Goal: Task Accomplishment & Management: Manage account settings

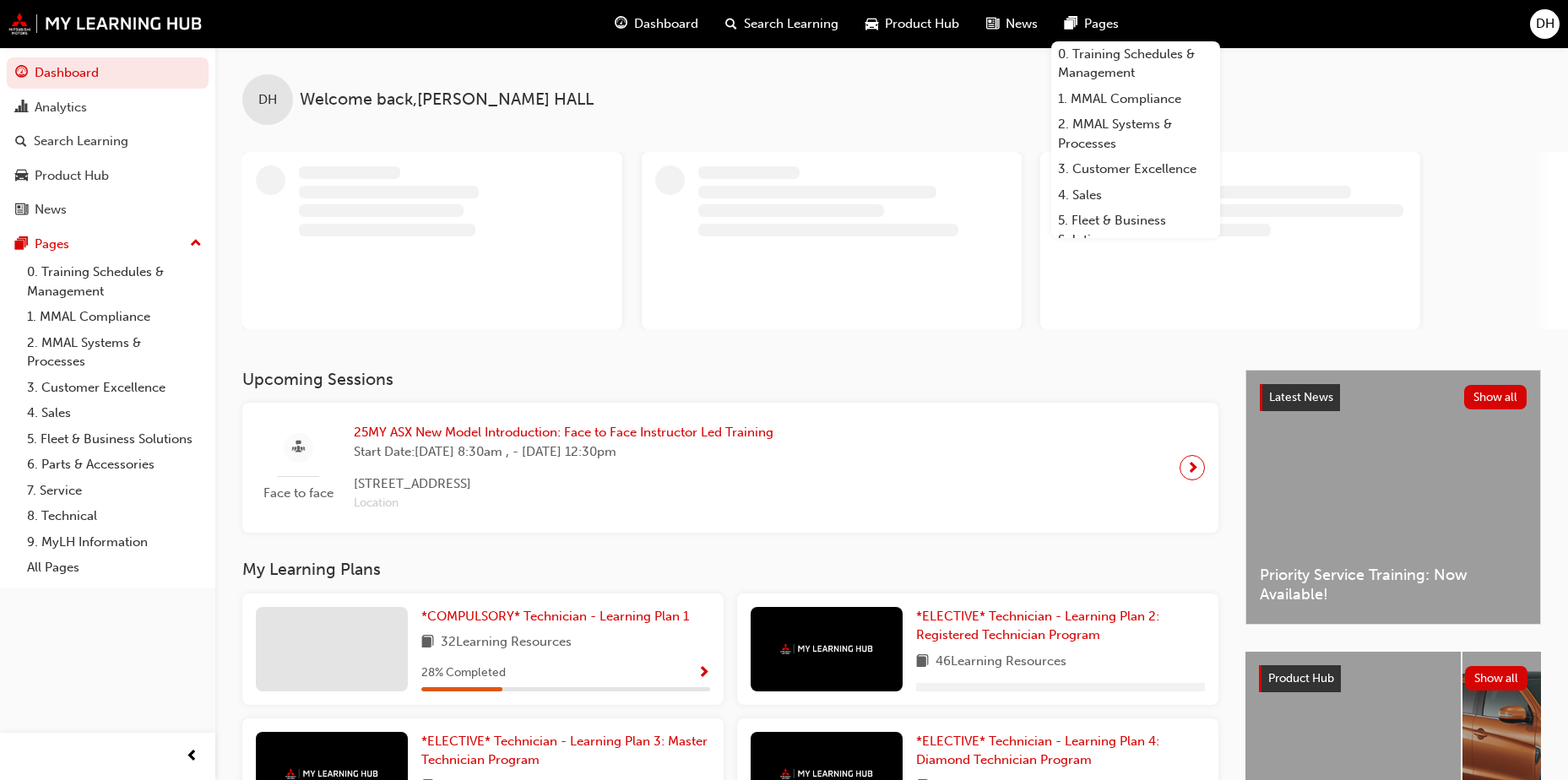
click at [1537, 26] on span "DH" at bounding box center [1545, 24] width 19 height 20
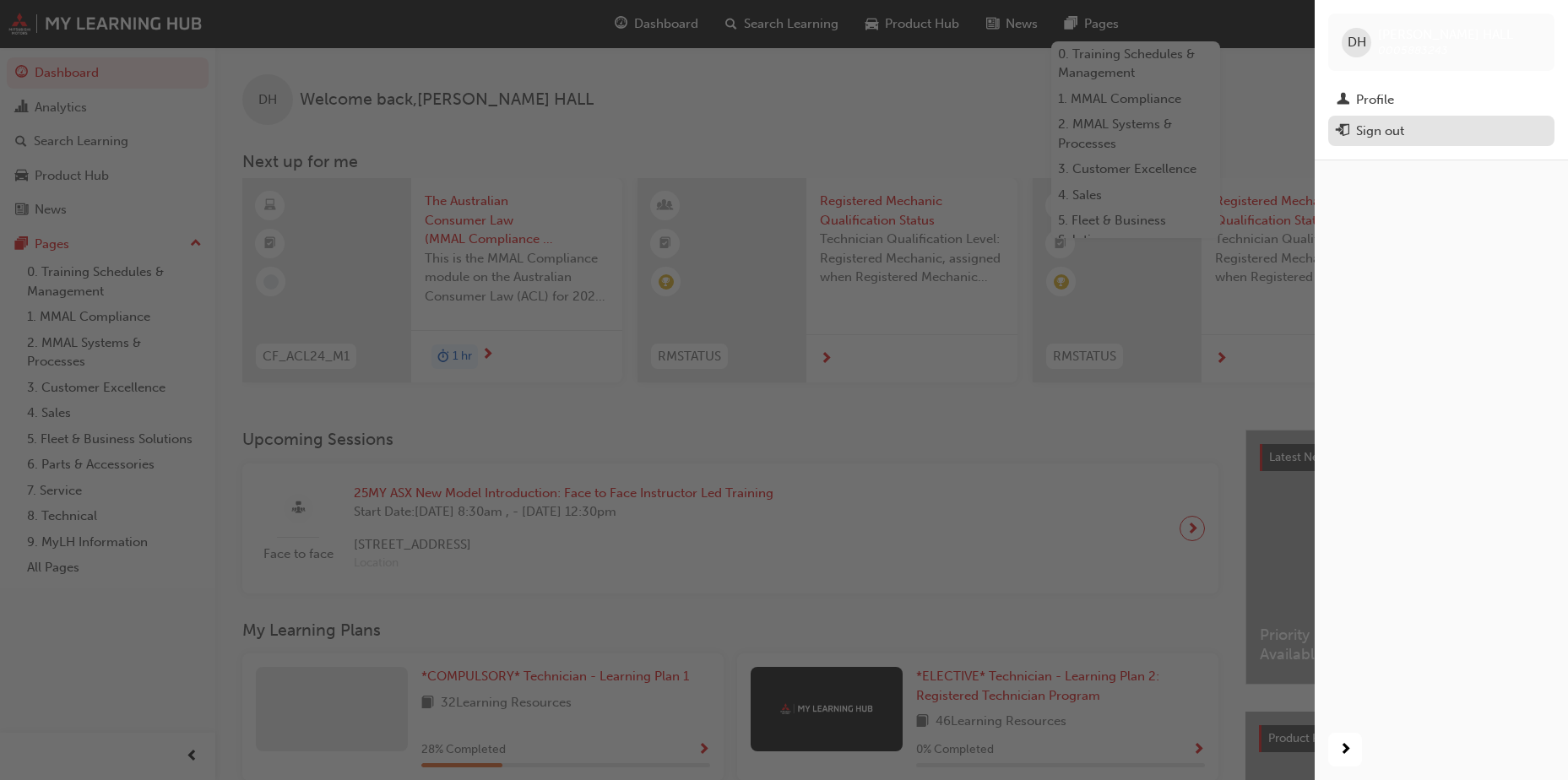
click at [1383, 126] on div "Sign out" at bounding box center [1381, 132] width 48 height 20
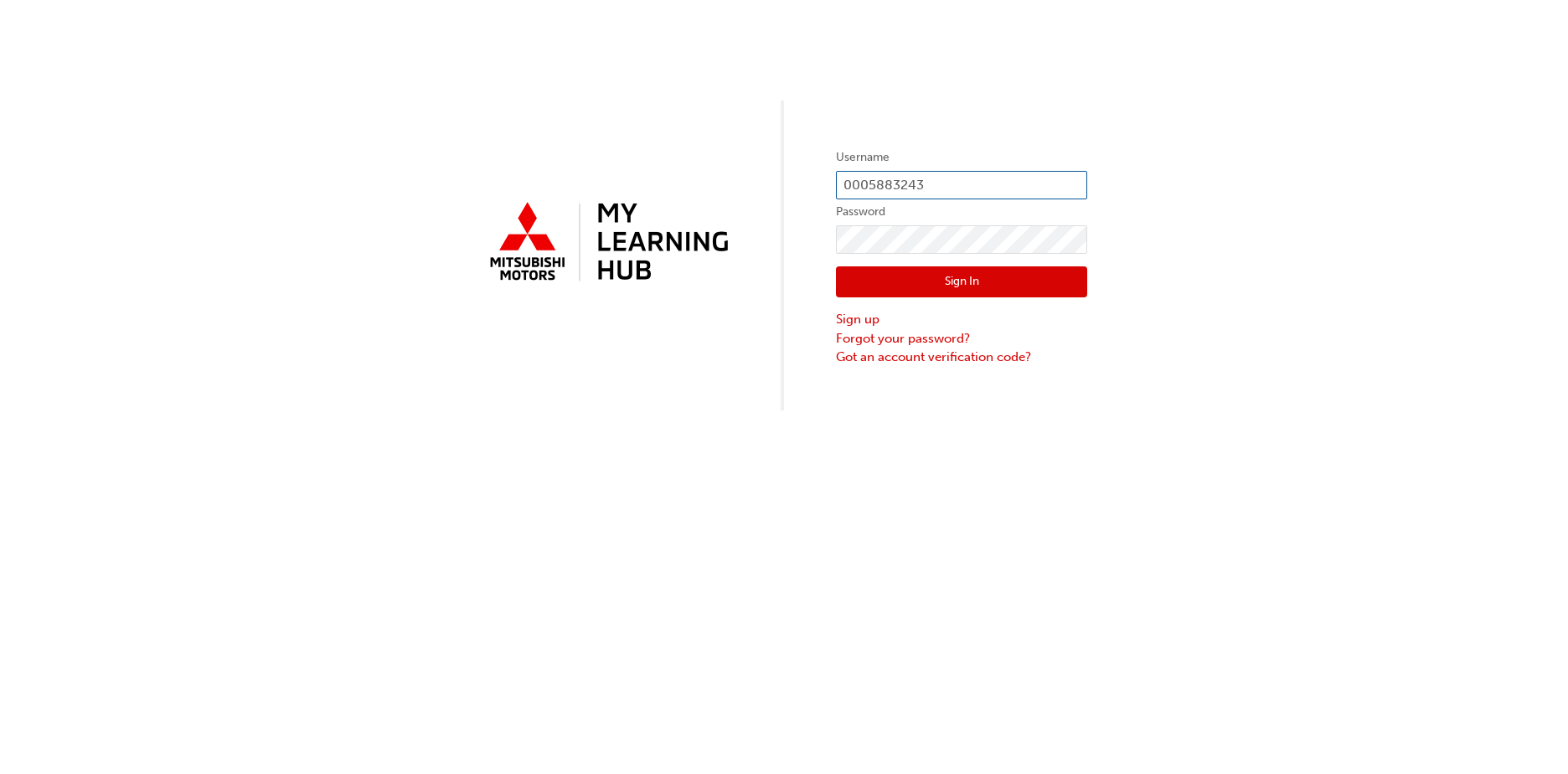
drag, startPoint x: 946, startPoint y: 186, endPoint x: 927, endPoint y: 193, distance: 20.2
click at [946, 184] on input "0005883243" at bounding box center [961, 185] width 251 height 28
type input "0005772652"
click at [941, 284] on button "Sign In" at bounding box center [961, 283] width 251 height 32
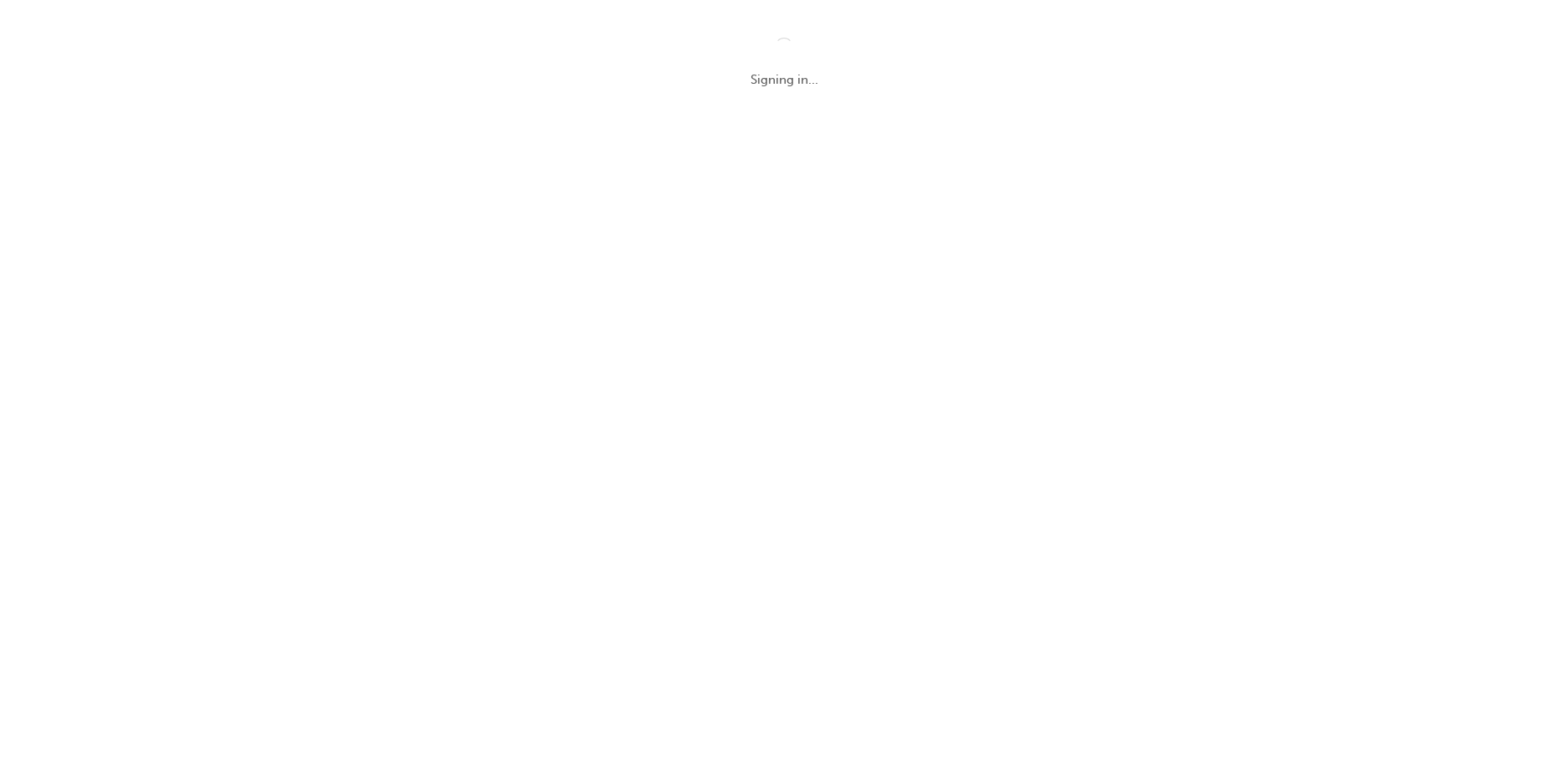
click at [123, 224] on div "Signing in..." at bounding box center [784, 387] width 1568 height 774
